Goal: Manage account settings

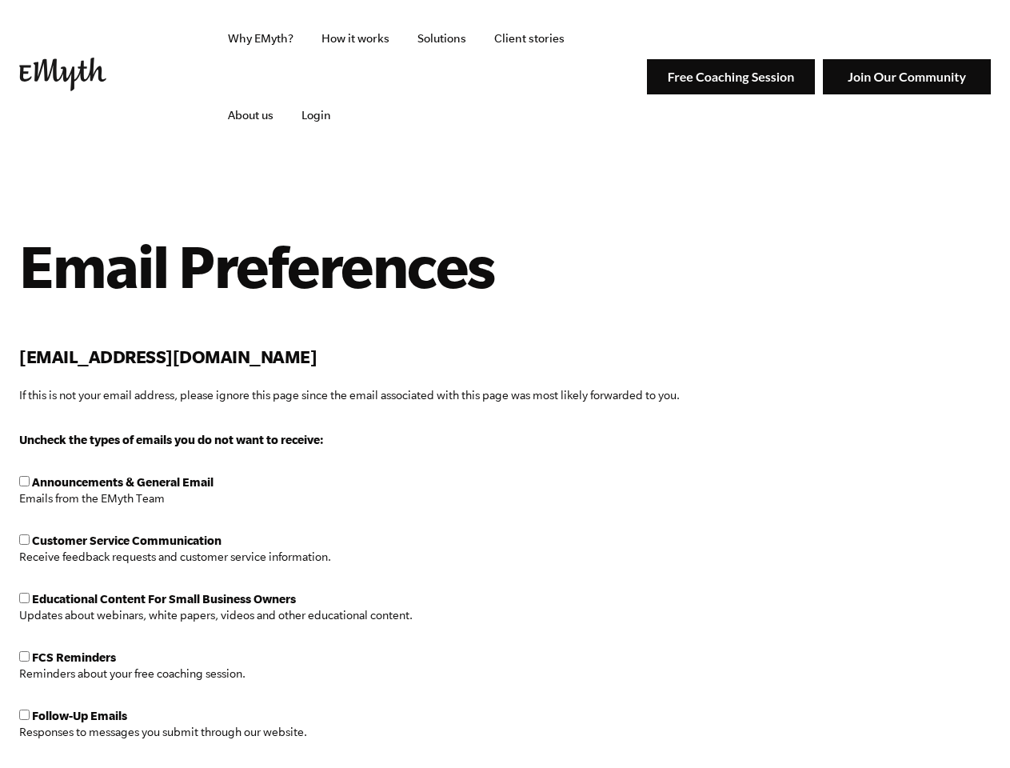
click at [505, 384] on div "Email Preferences cgr****@fhallen.com If this is not your email address, please…" at bounding box center [349, 330] width 661 height 200
